Goal: Task Accomplishment & Management: Complete application form

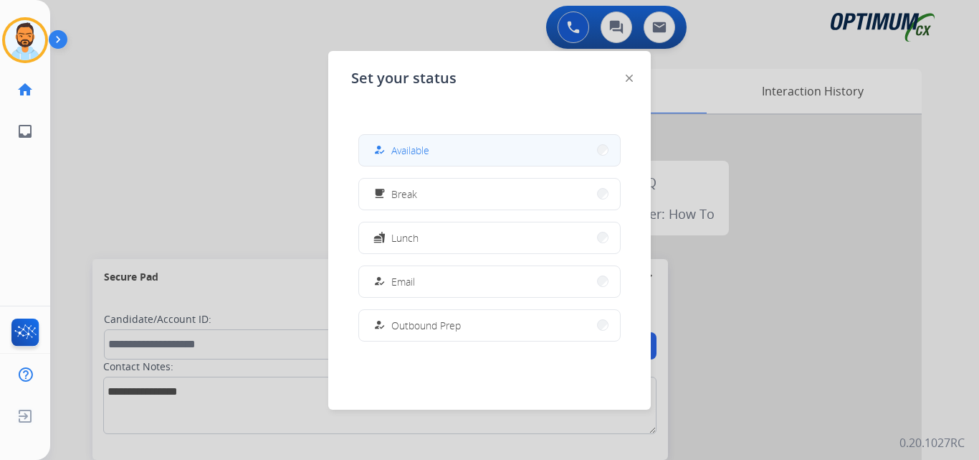
click at [444, 145] on button "how_to_reg Available" at bounding box center [489, 150] width 261 height 31
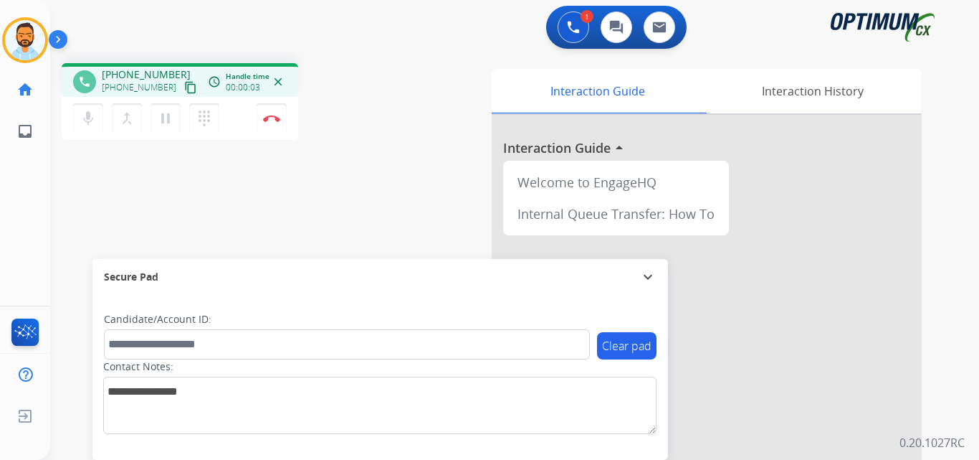
click at [184, 91] on mat-icon "content_copy" at bounding box center [190, 87] width 13 height 13
click at [267, 120] on img at bounding box center [271, 118] width 17 height 7
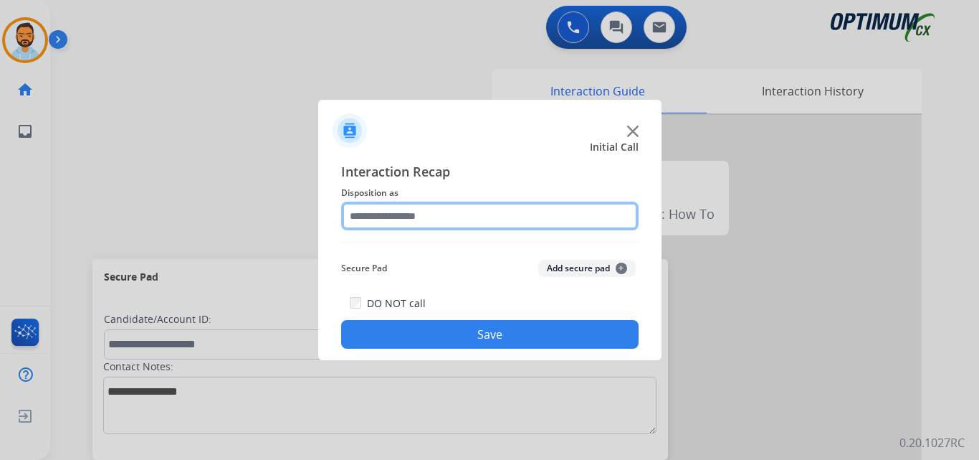
click at [440, 219] on input "text" at bounding box center [490, 215] width 298 height 29
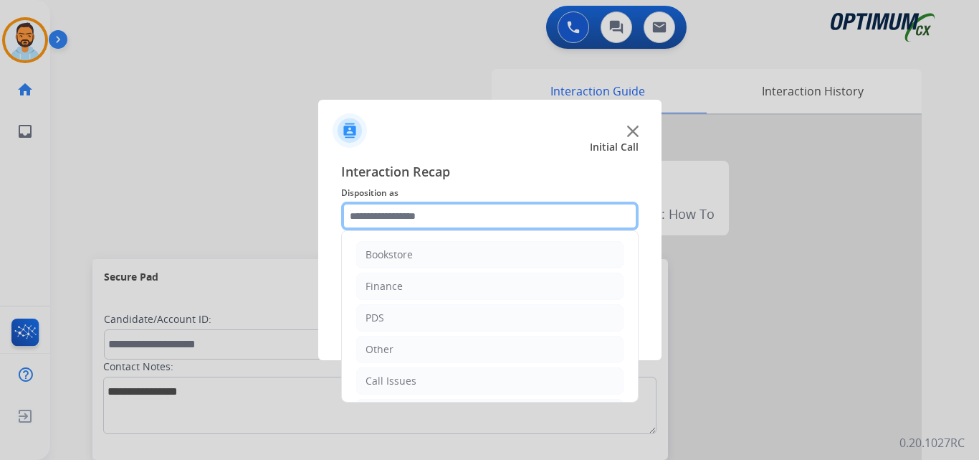
scroll to position [98, 0]
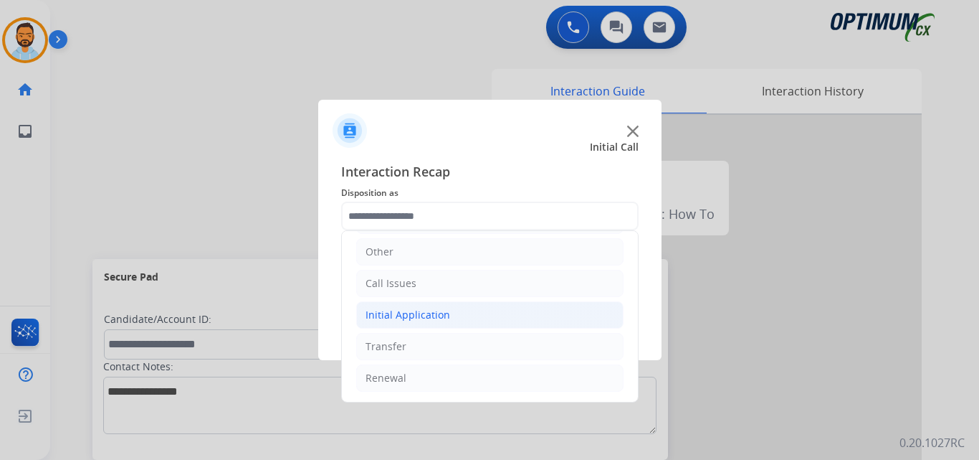
click at [450, 318] on li "Initial Application" at bounding box center [489, 314] width 267 height 27
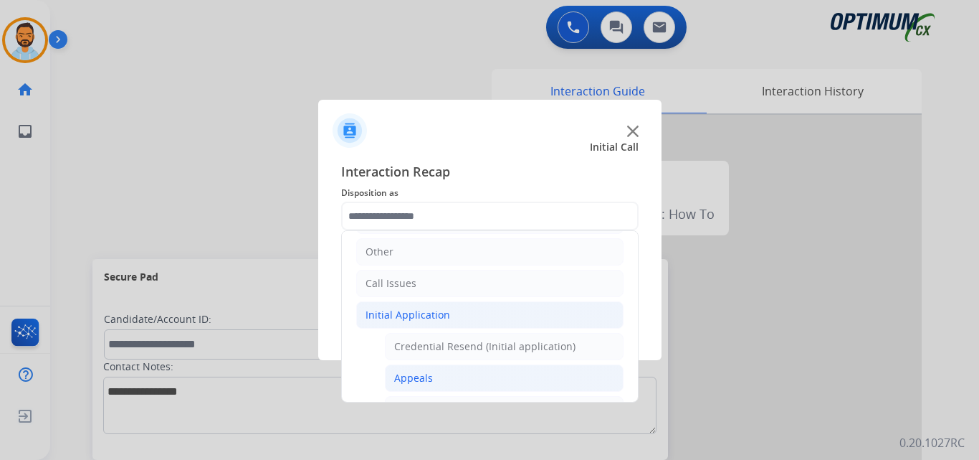
click at [436, 384] on li "Appeals" at bounding box center [504, 377] width 239 height 27
type input "*******"
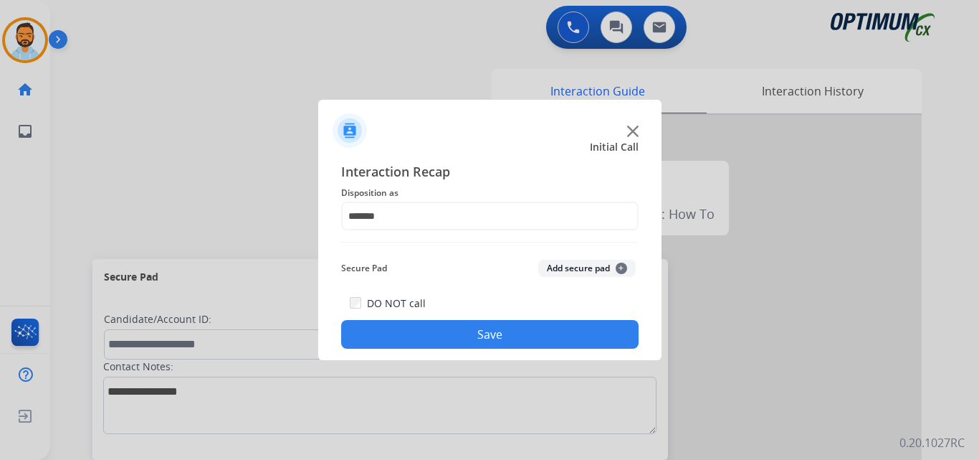
click at [485, 339] on button "Save" at bounding box center [490, 334] width 298 height 29
